Goal: Use online tool/utility: Utilize a website feature to perform a specific function

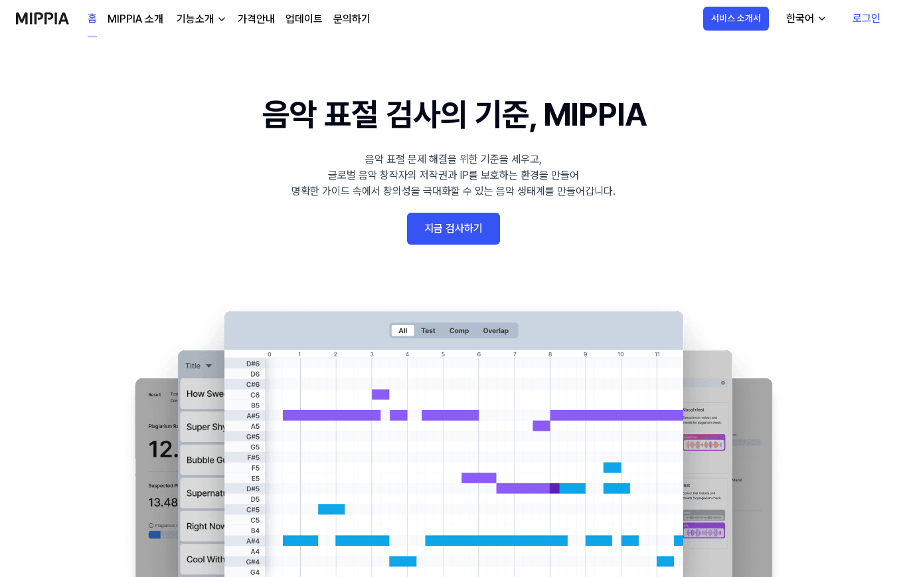
click at [473, 233] on link "지금 검사하기" at bounding box center [453, 229] width 93 height 32
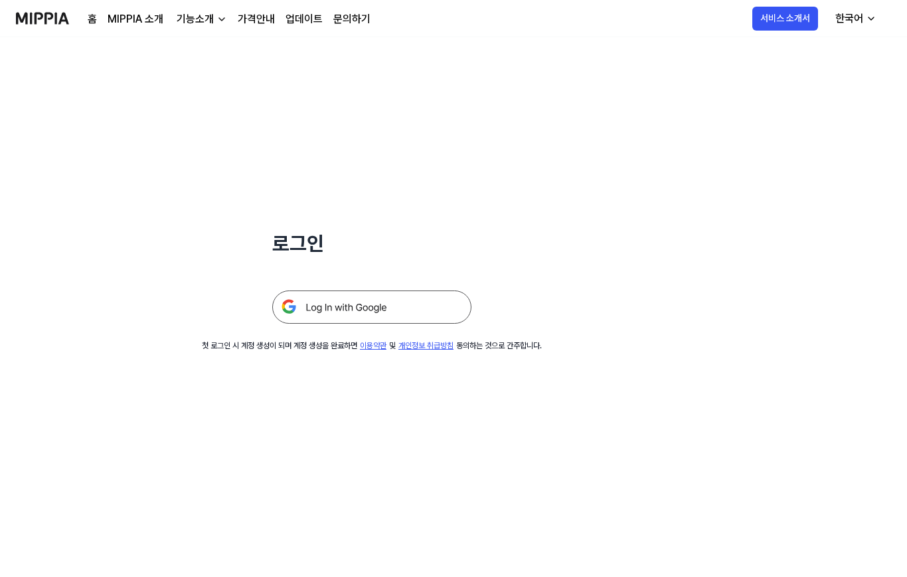
click at [444, 315] on img at bounding box center [371, 306] width 199 height 33
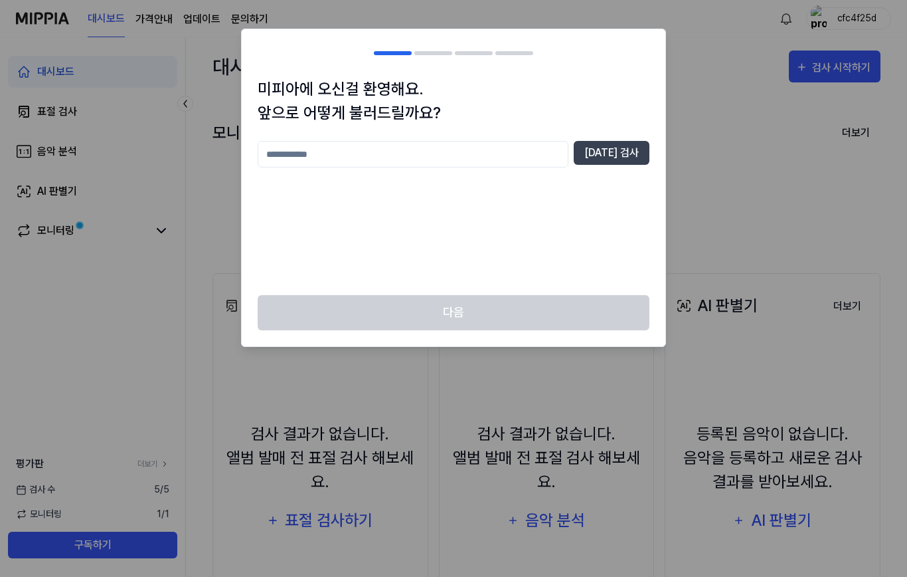
click at [517, 151] on input "text" at bounding box center [413, 154] width 311 height 27
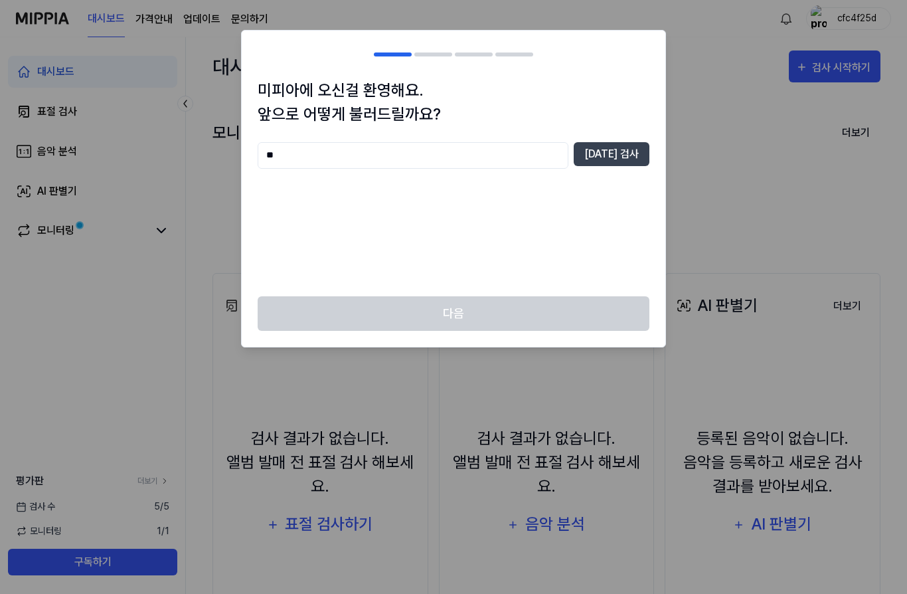
type input "*"
type input "***"
click at [637, 157] on button "[DATE] 검사" at bounding box center [612, 154] width 76 height 24
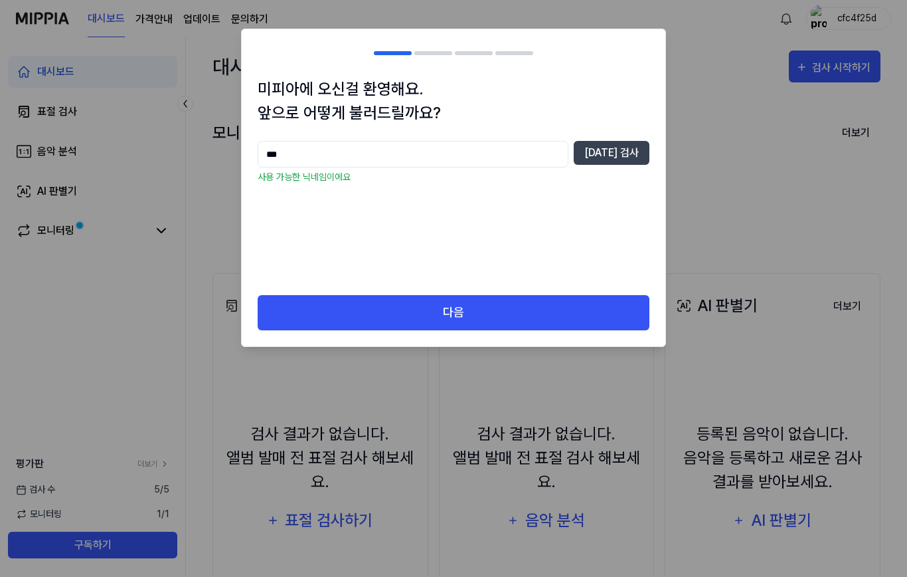
click at [590, 315] on button "다음" at bounding box center [454, 312] width 392 height 35
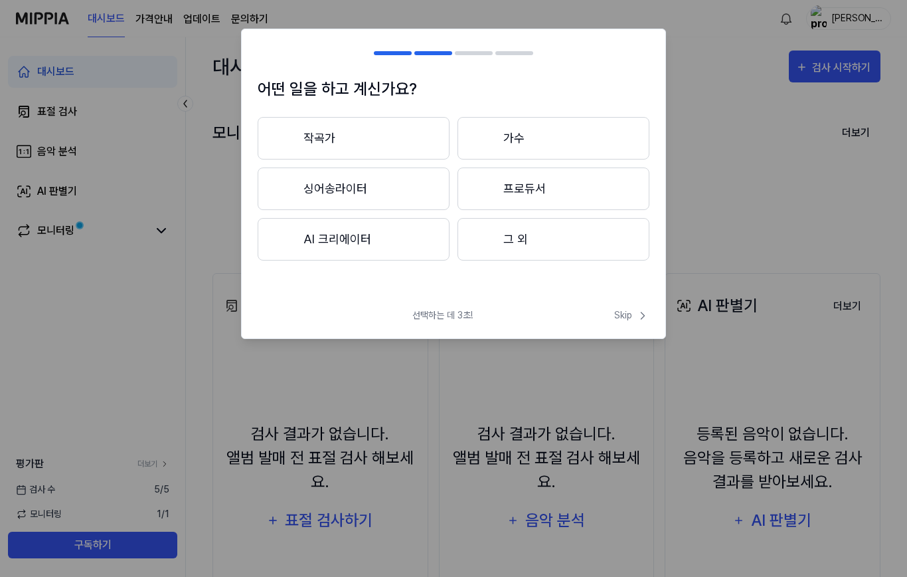
click at [593, 259] on button "그 외" at bounding box center [554, 239] width 192 height 43
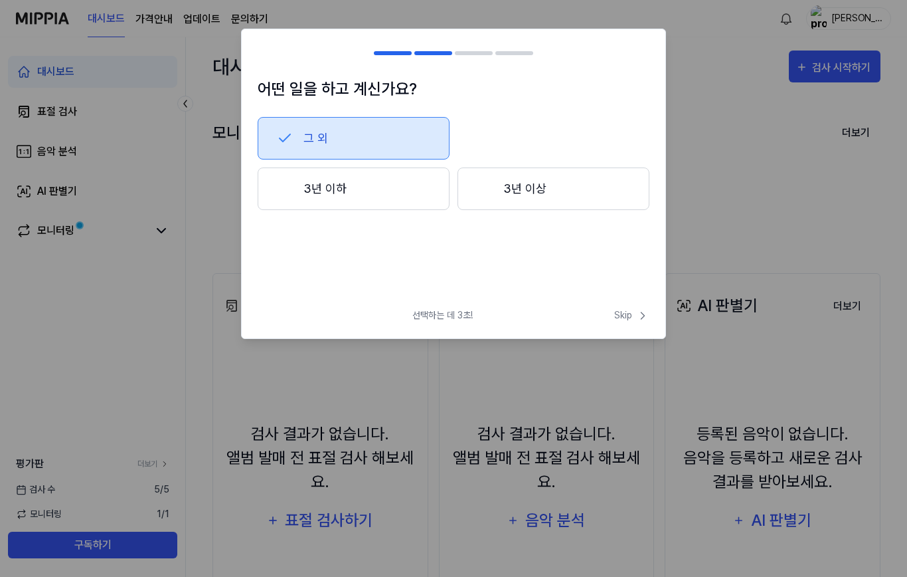
click at [632, 317] on span "Skip" at bounding box center [631, 315] width 35 height 14
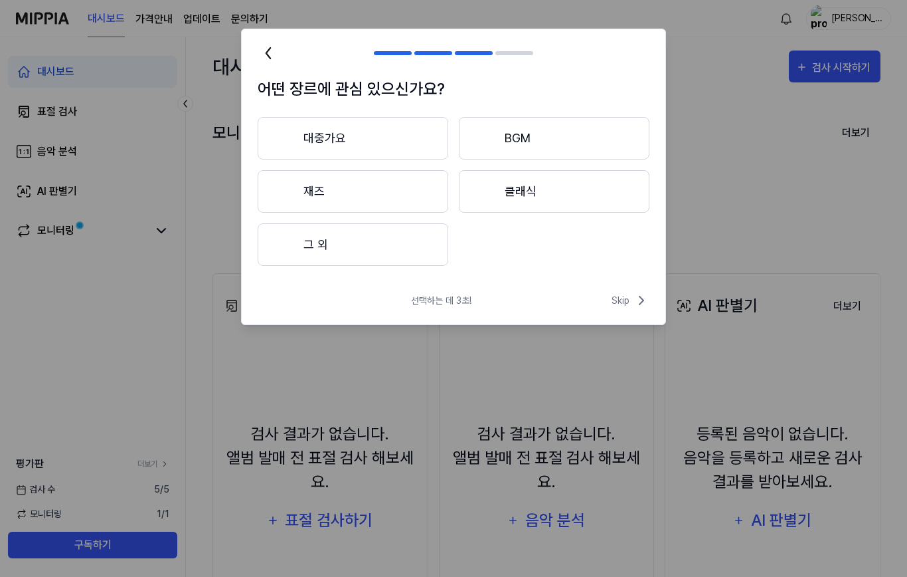
click at [420, 266] on button "그 외" at bounding box center [353, 244] width 191 height 43
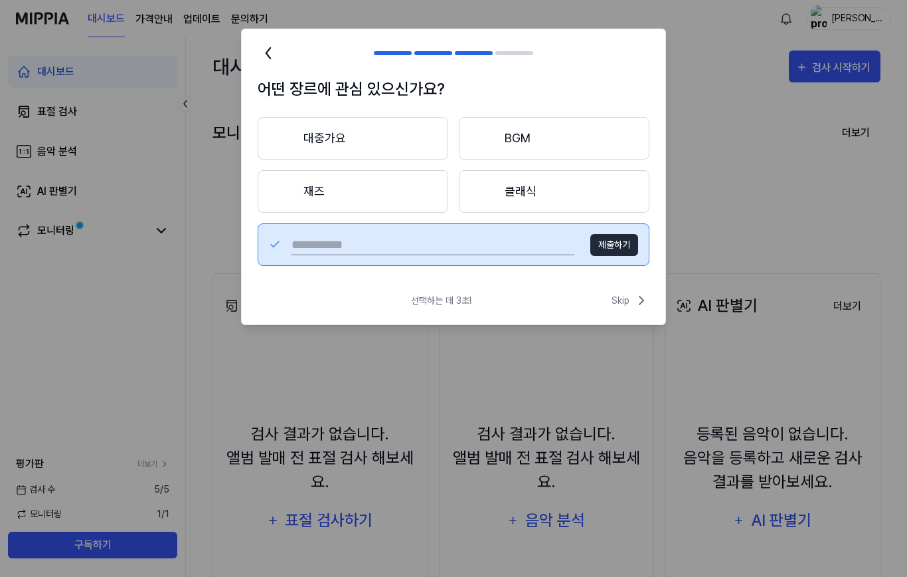
click at [501, 251] on input "text" at bounding box center [433, 244] width 283 height 21
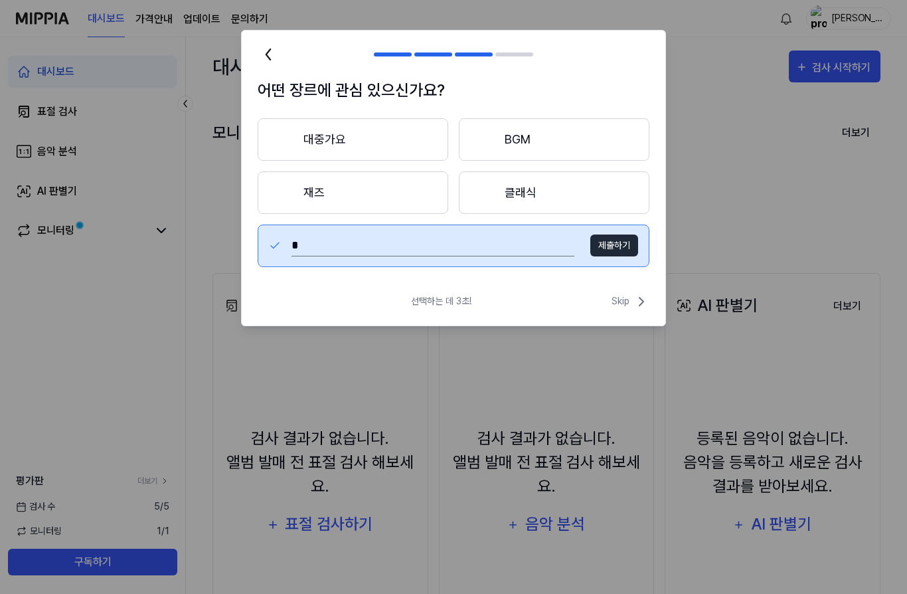
type input "**"
click at [614, 256] on button "제출하기" at bounding box center [614, 245] width 48 height 22
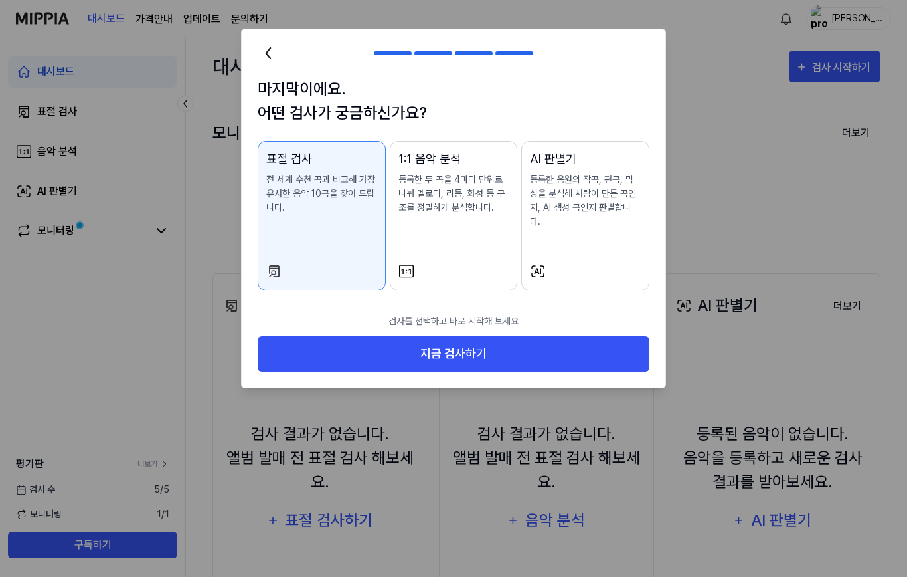
click at [598, 341] on button "지금 검사하기" at bounding box center [454, 353] width 392 height 35
